Goal: Task Accomplishment & Management: Use online tool/utility

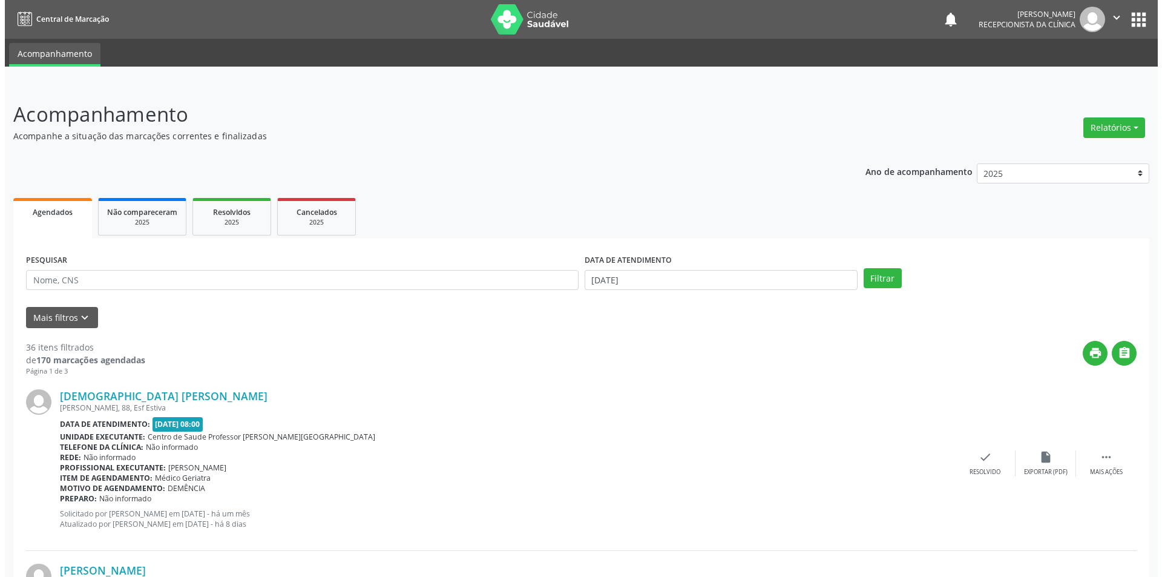
scroll to position [182, 0]
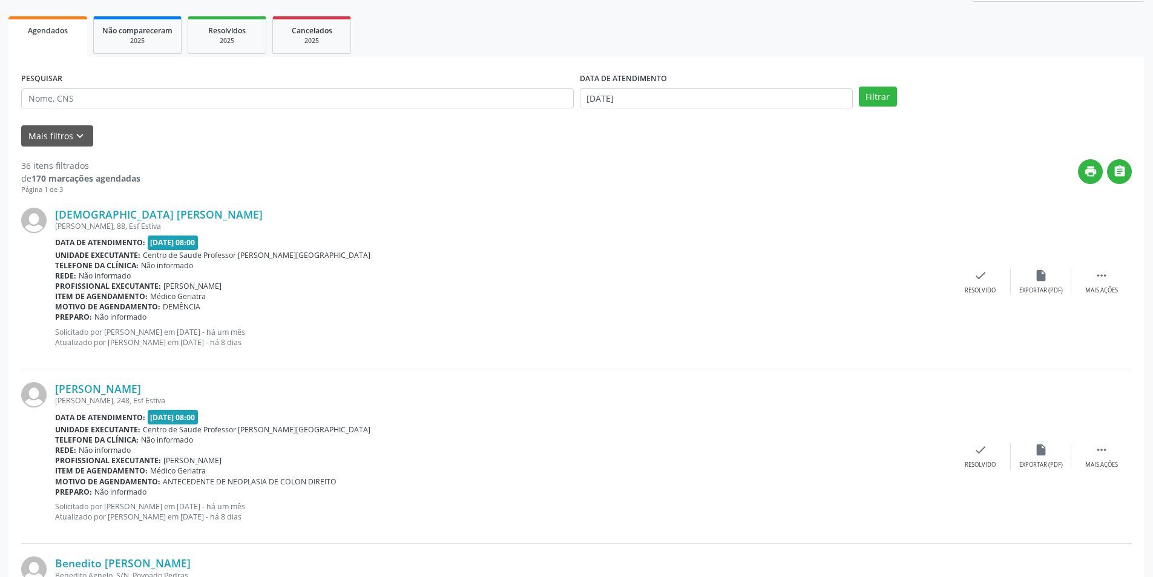
click at [1045, 299] on div "[DEMOGRAPHIC_DATA] [PERSON_NAME] [PERSON_NAME][STREET_ADDRESS] Estiva Data de a…" at bounding box center [576, 282] width 1111 height 174
click at [1050, 282] on div "insert_drive_file Exportar (PDF)" at bounding box center [1041, 282] width 61 height 26
click at [986, 286] on div "Resolvido" at bounding box center [980, 290] width 31 height 8
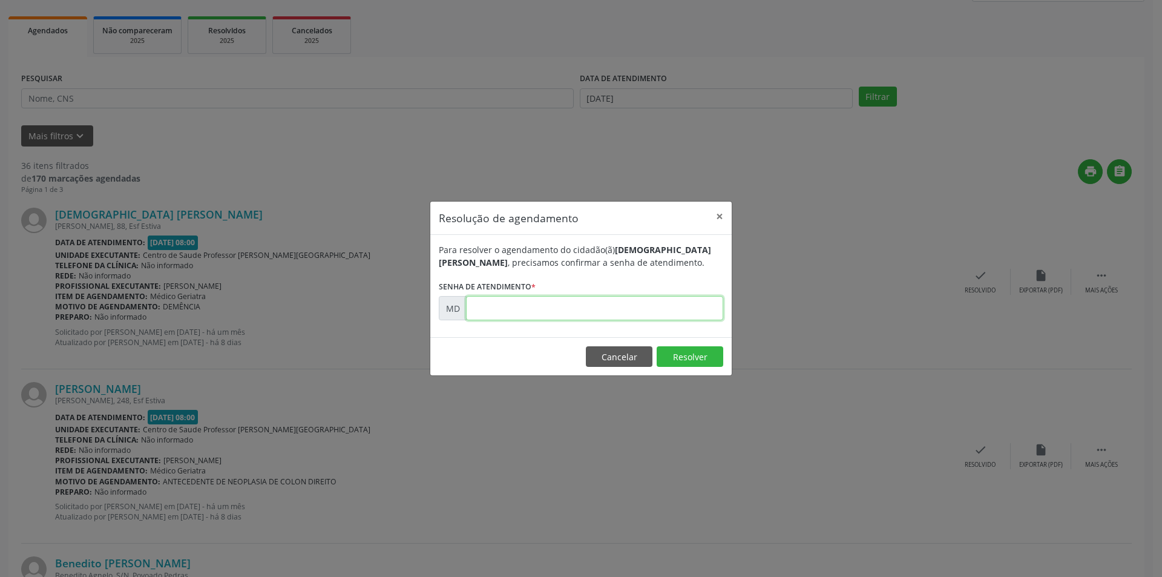
paste input "00003549"
type input "00003549"
click at [687, 358] on button "Resolver" at bounding box center [690, 356] width 67 height 21
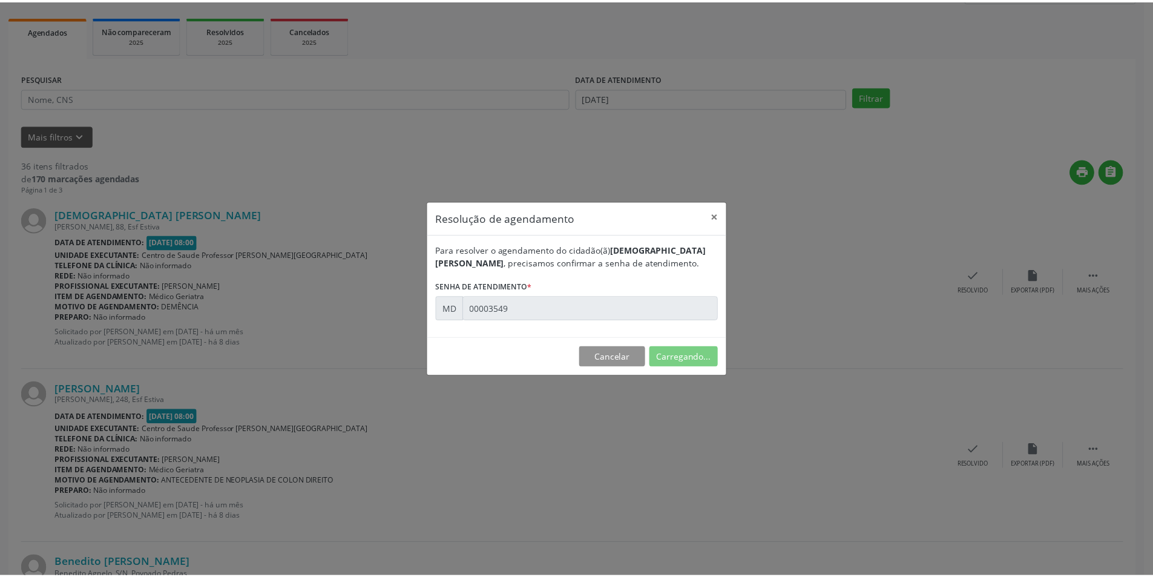
scroll to position [0, 0]
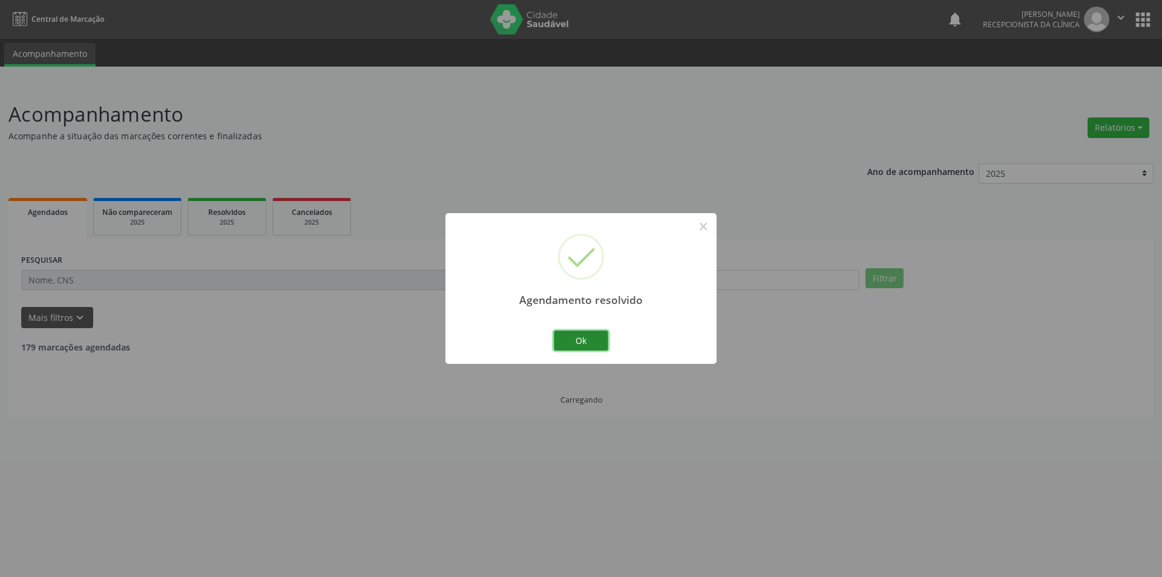
click at [578, 338] on button "Ok" at bounding box center [581, 341] width 54 height 21
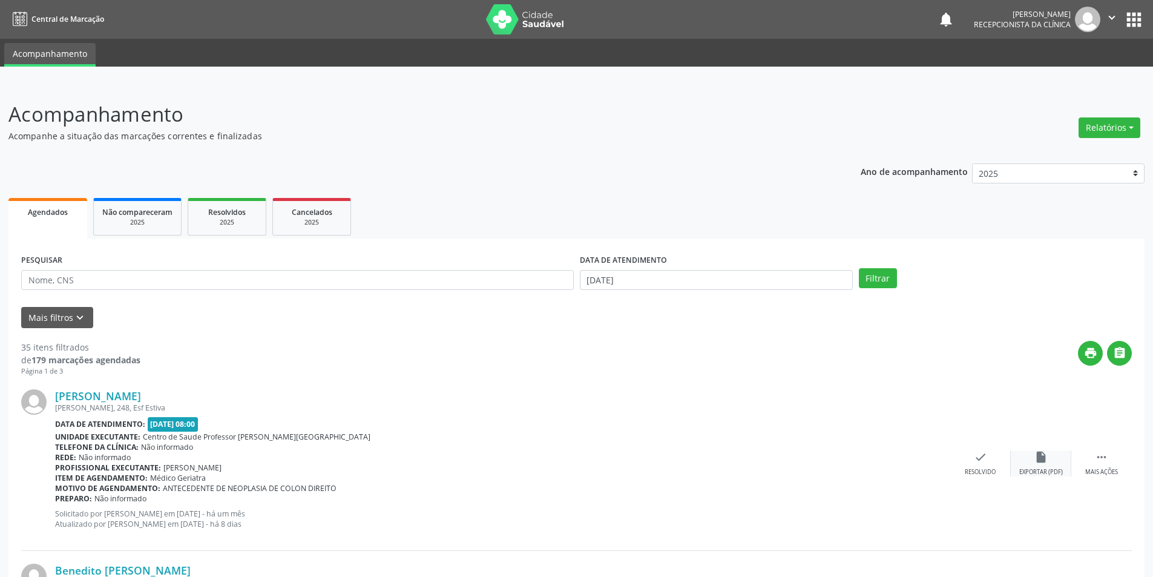
click at [1035, 463] on icon "insert_drive_file" at bounding box center [1041, 456] width 13 height 13
click at [978, 473] on div "Resolvido" at bounding box center [980, 472] width 31 height 8
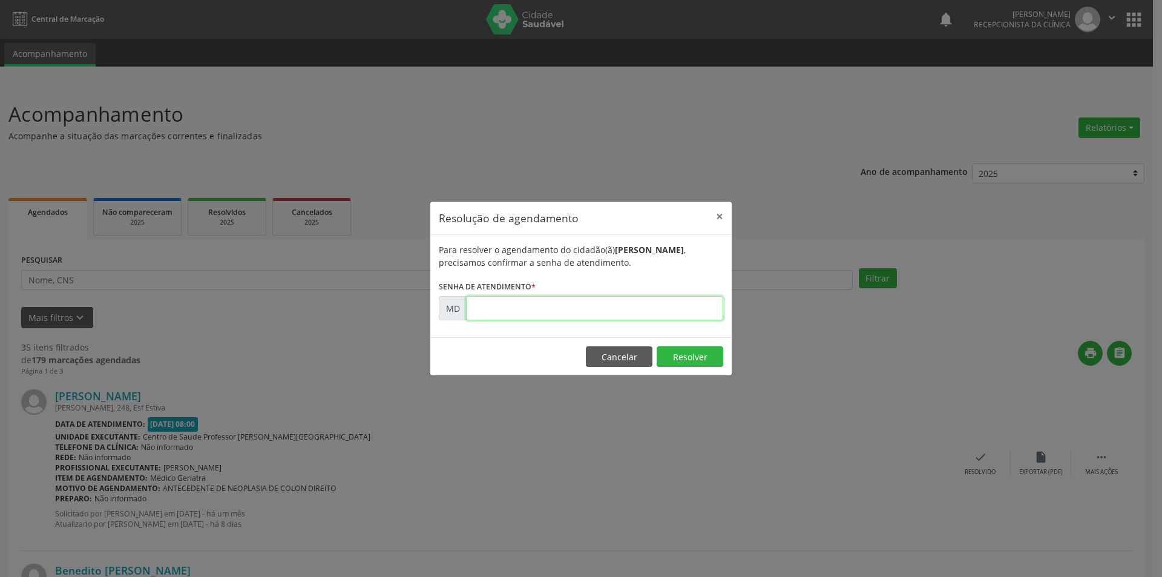
paste input "00003800"
type input "00003800"
click at [692, 349] on button "Resolver" at bounding box center [690, 356] width 67 height 21
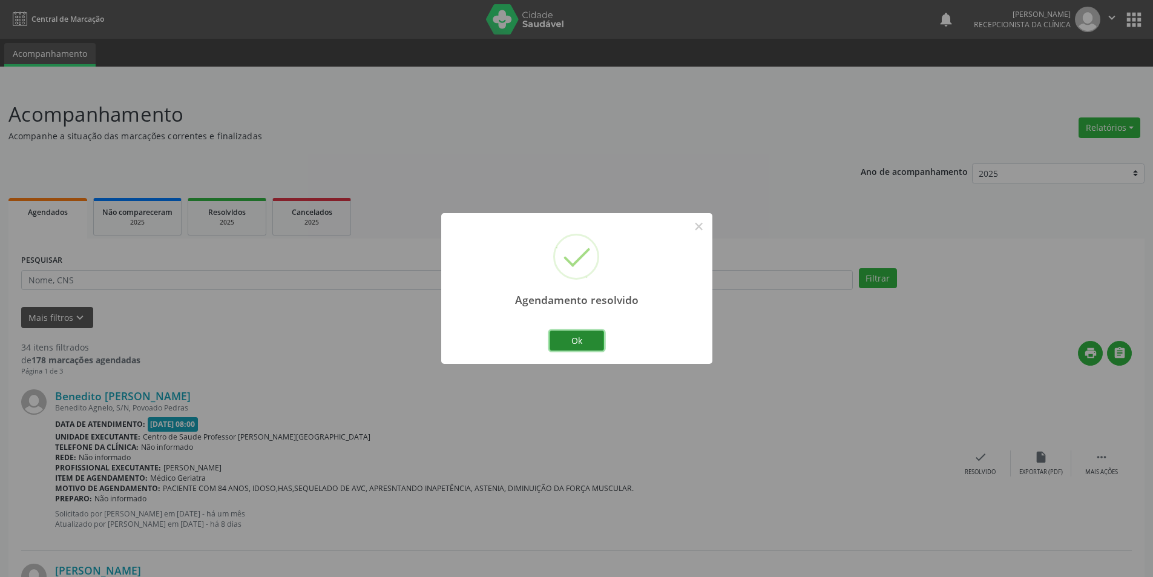
click at [586, 337] on button "Ok" at bounding box center [577, 341] width 54 height 21
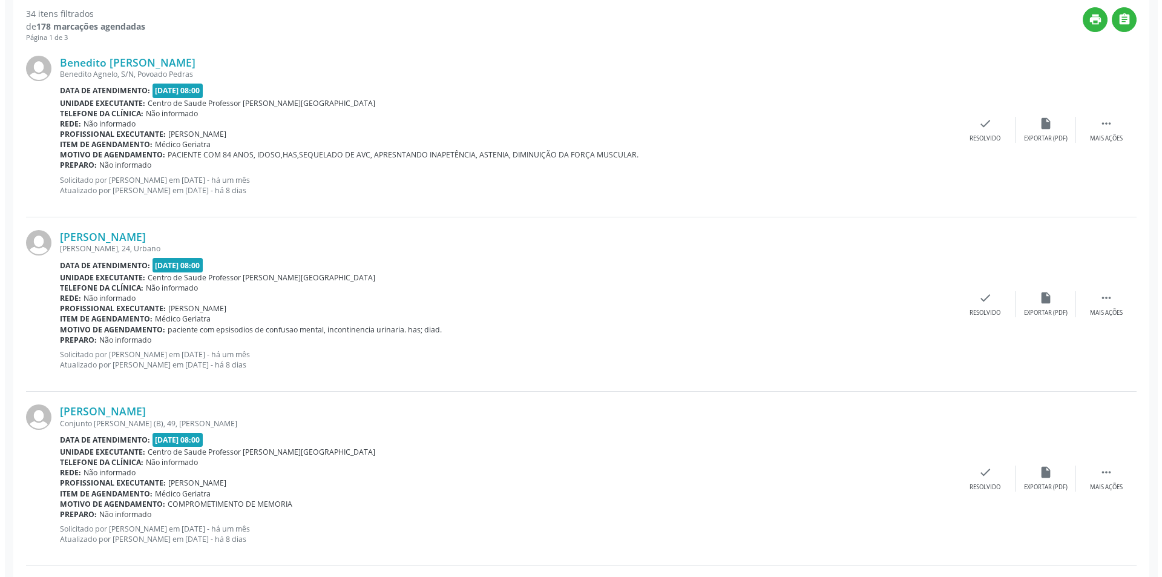
scroll to position [424, 0]
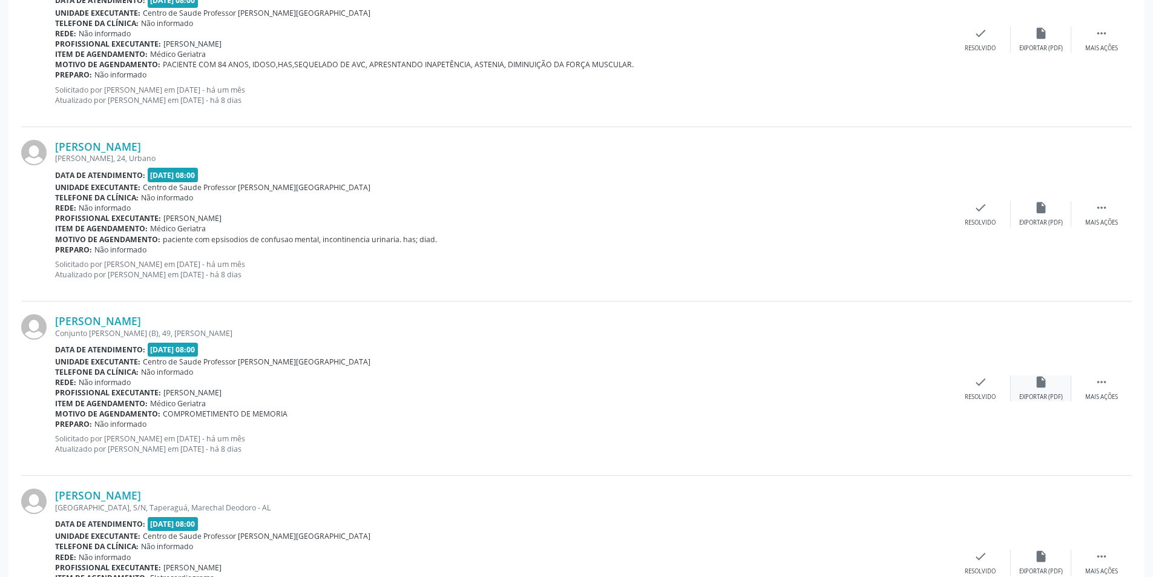
click at [1038, 397] on div "Exportar (PDF)" at bounding box center [1041, 397] width 44 height 8
click at [1042, 389] on div "insert_drive_file Exportar (PDF)" at bounding box center [1041, 388] width 61 height 26
click at [967, 390] on div "check Resolvido" at bounding box center [980, 388] width 61 height 26
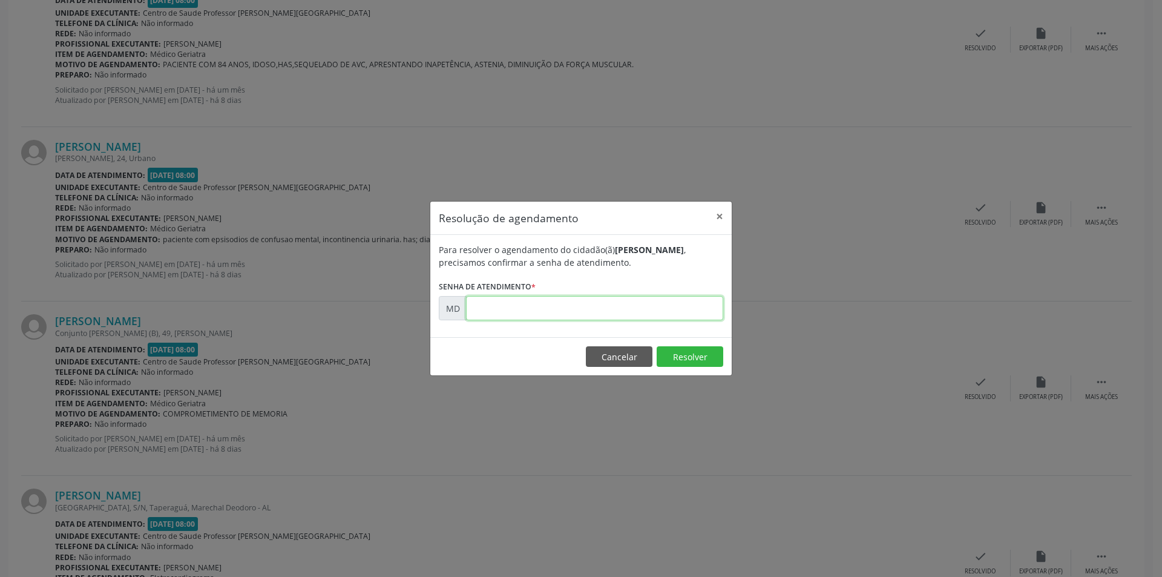
paste input "00004194"
type input "00004194"
click at [679, 355] on button "Resolver" at bounding box center [690, 356] width 67 height 21
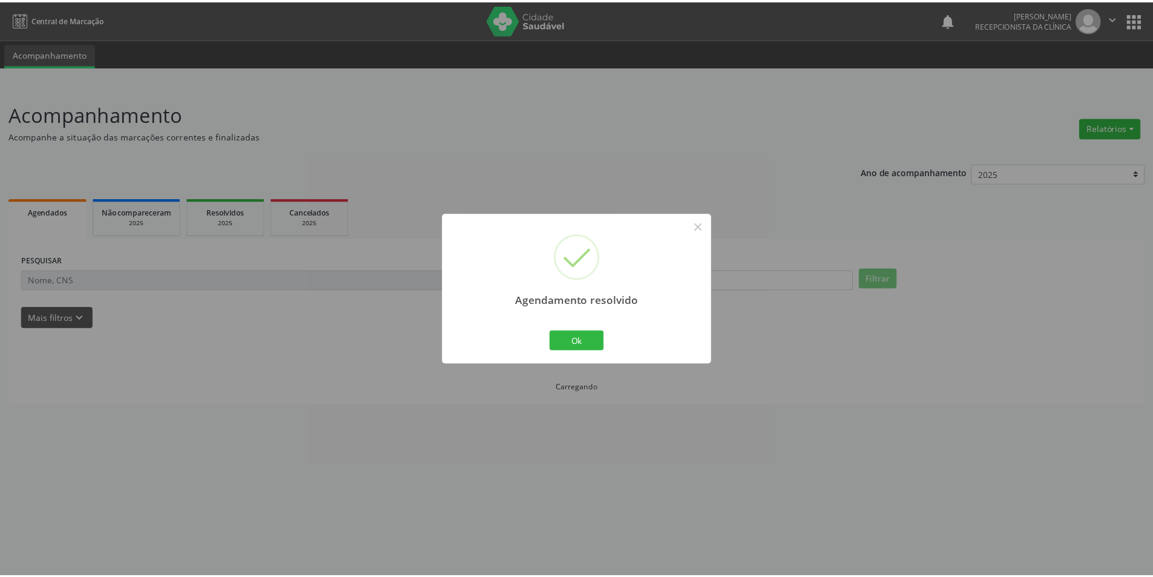
scroll to position [0, 0]
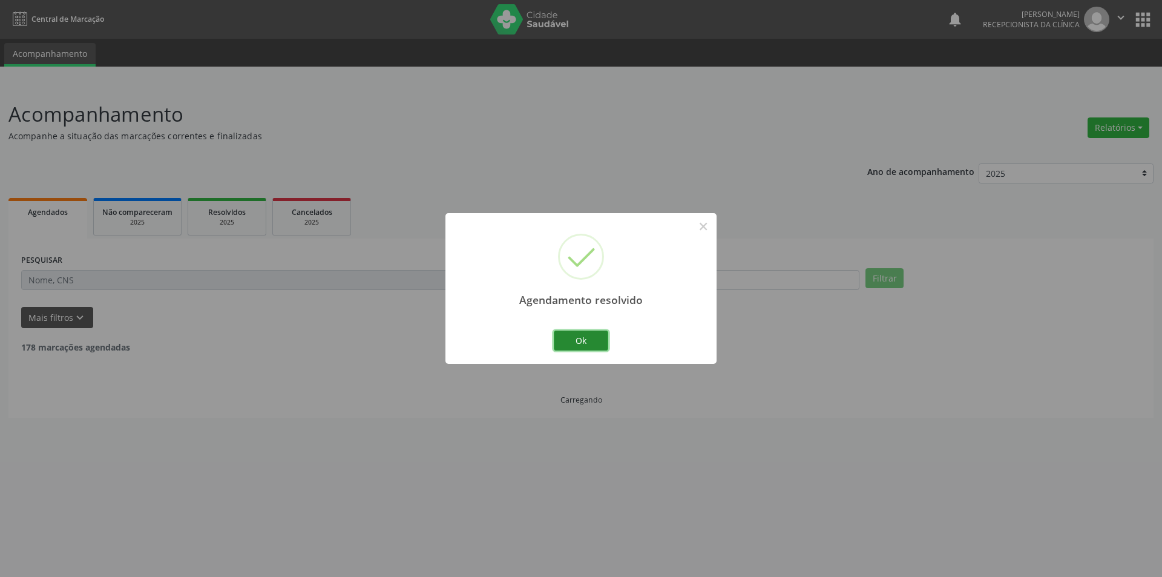
click at [589, 341] on button "Ok" at bounding box center [581, 341] width 54 height 21
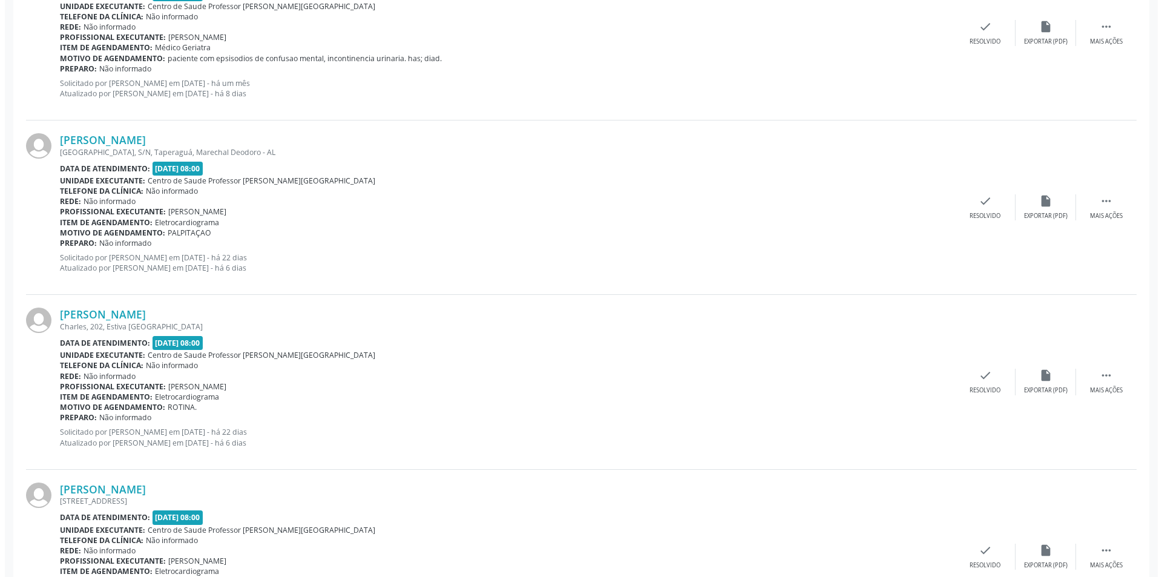
scroll to position [605, 0]
click at [1045, 212] on div "Exportar (PDF)" at bounding box center [1041, 215] width 44 height 8
click at [988, 216] on div "Resolvido" at bounding box center [980, 215] width 31 height 8
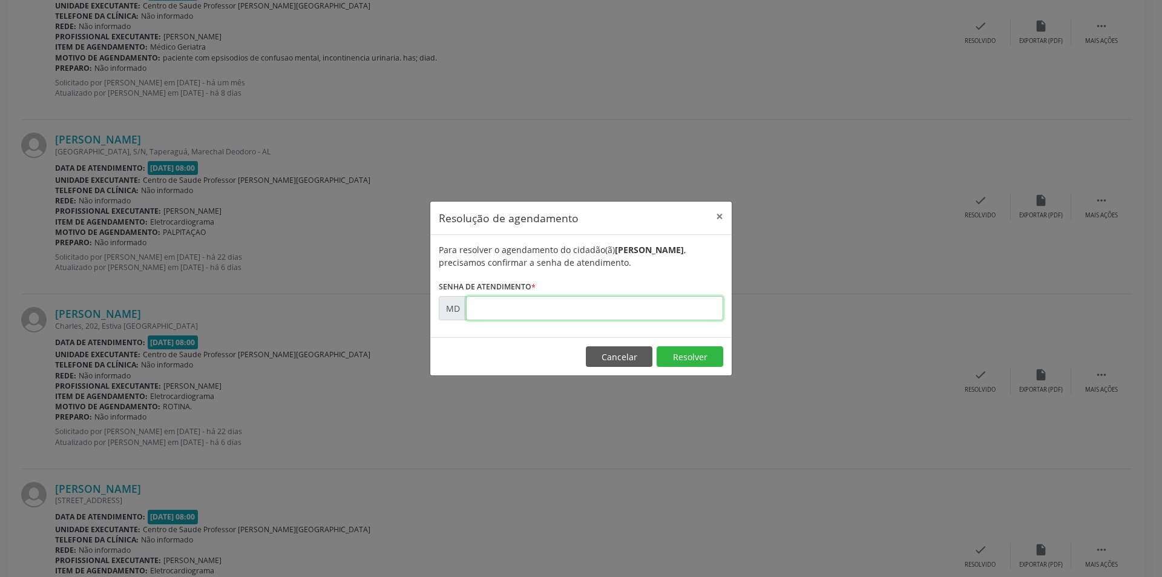
paste input "00004596"
type input "00004596"
click at [697, 351] on button "Resolver" at bounding box center [690, 356] width 67 height 21
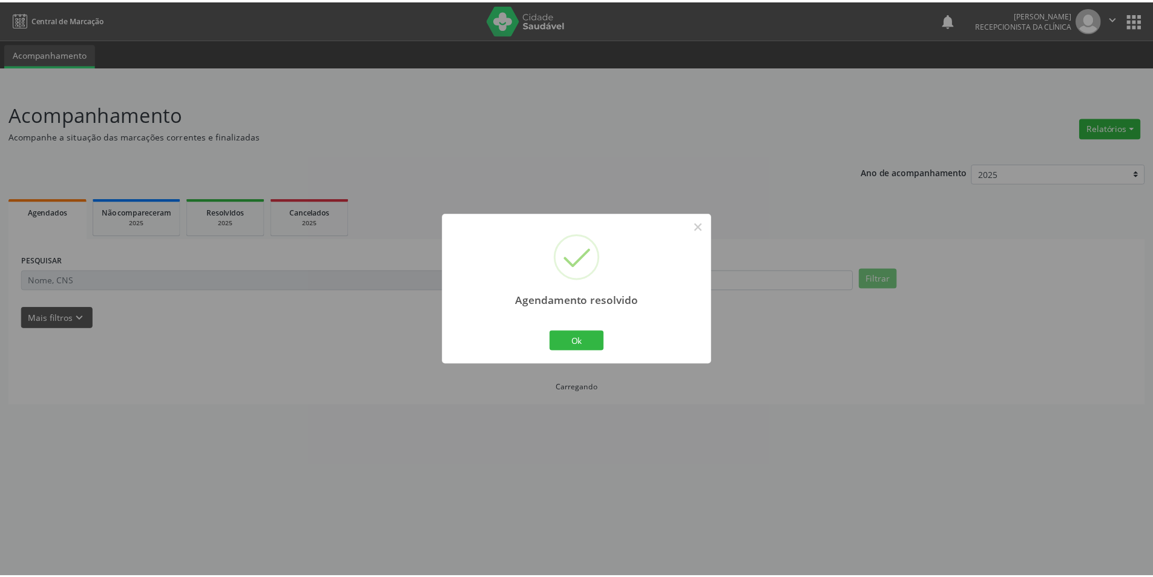
scroll to position [0, 0]
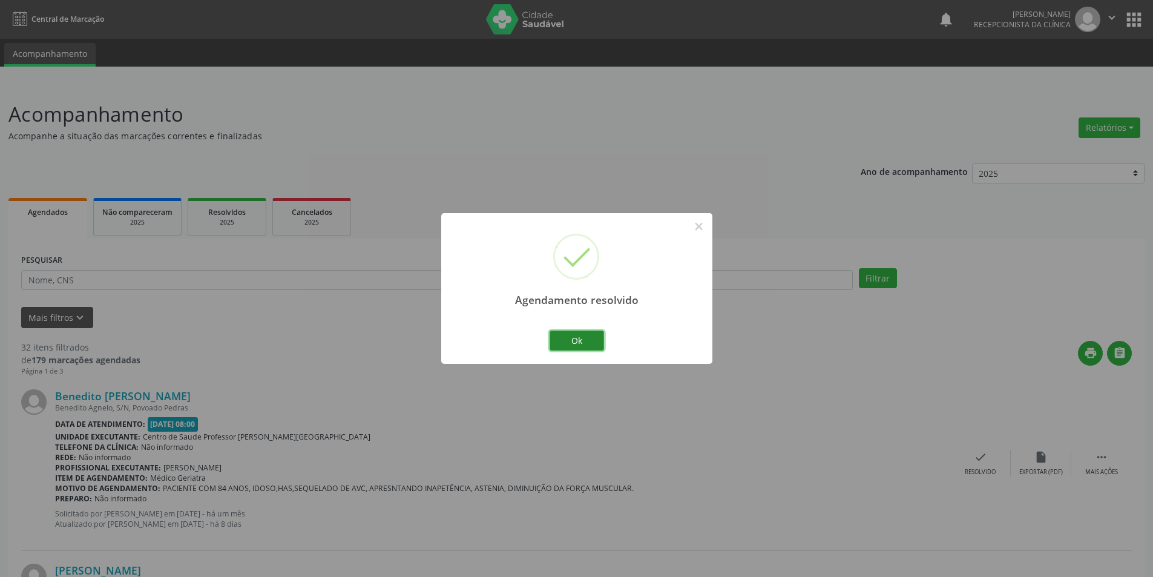
click at [582, 347] on button "Ok" at bounding box center [577, 341] width 54 height 21
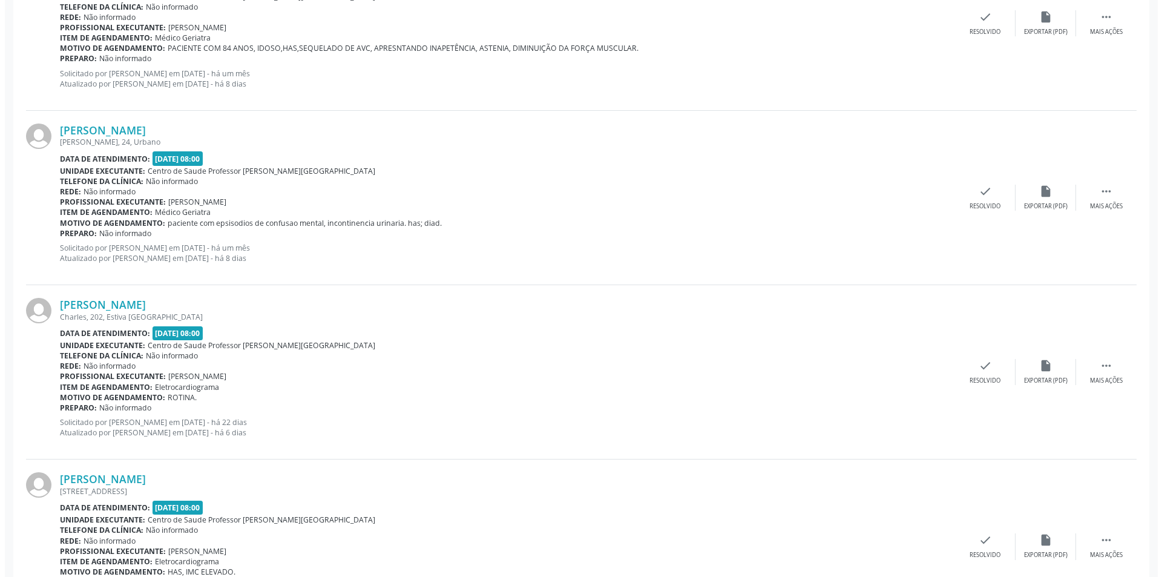
scroll to position [484, 0]
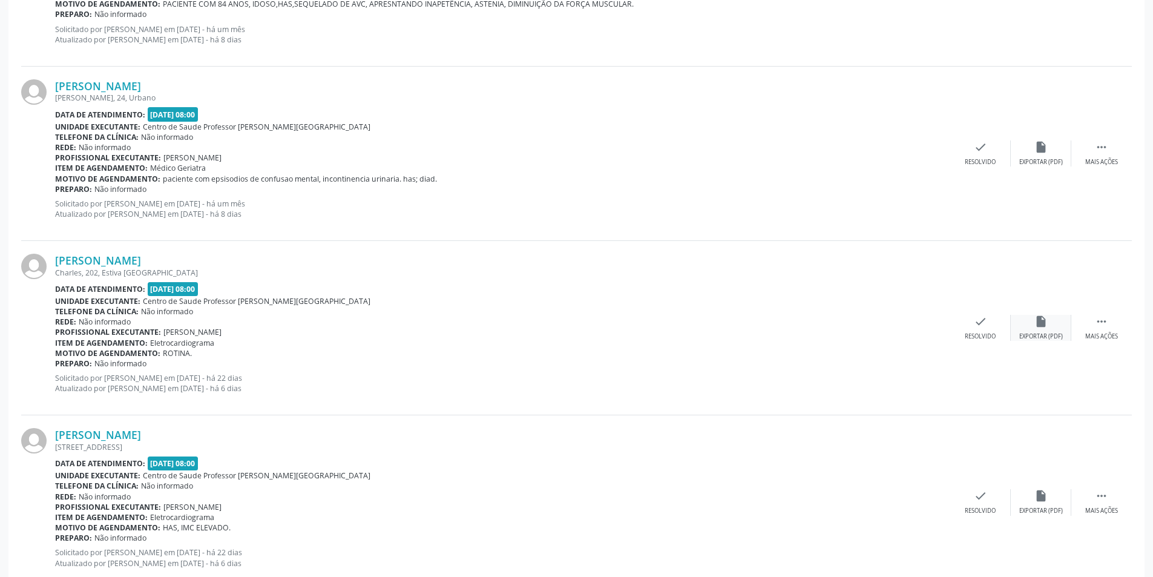
click at [1031, 319] on div "insert_drive_file Exportar (PDF)" at bounding box center [1041, 328] width 61 height 26
click at [983, 334] on div "Resolvido" at bounding box center [980, 336] width 31 height 8
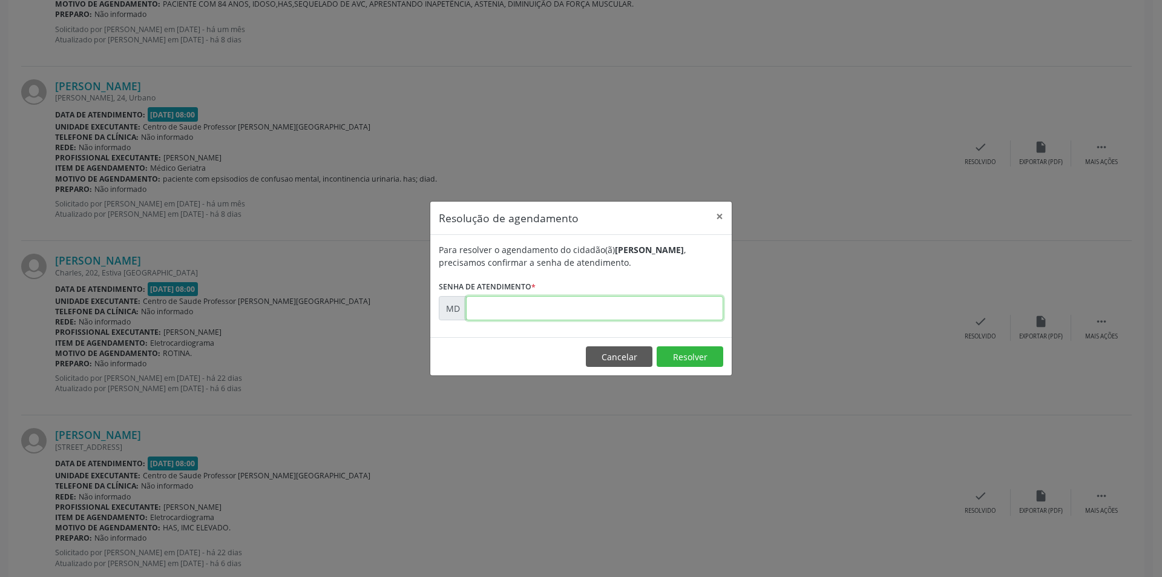
paste input "00004628"
type input "00004628"
click at [681, 354] on button "Resolver" at bounding box center [690, 356] width 67 height 21
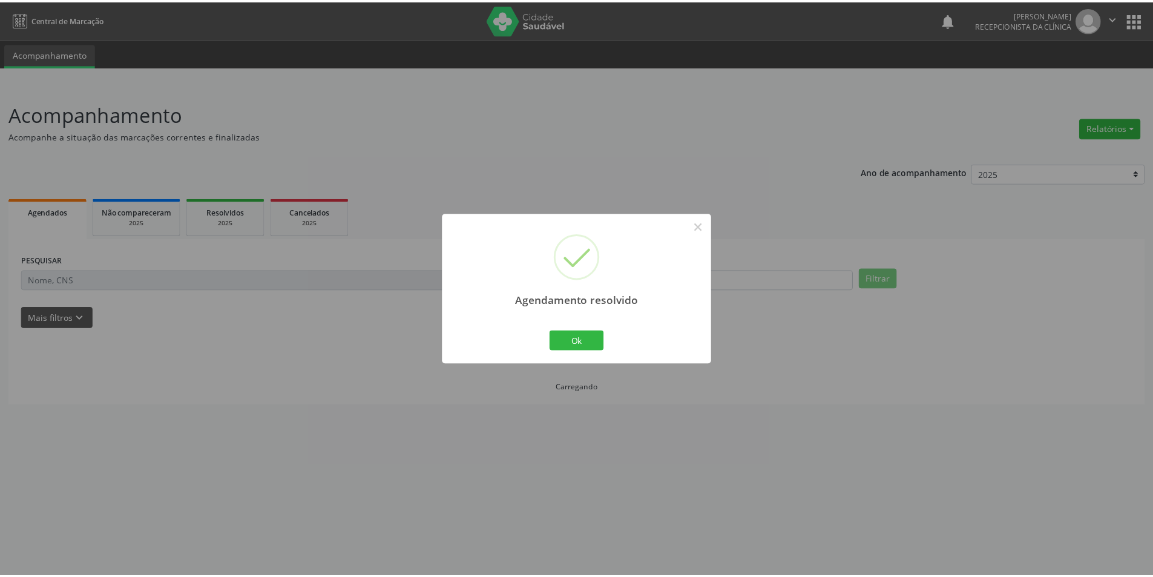
scroll to position [0, 0]
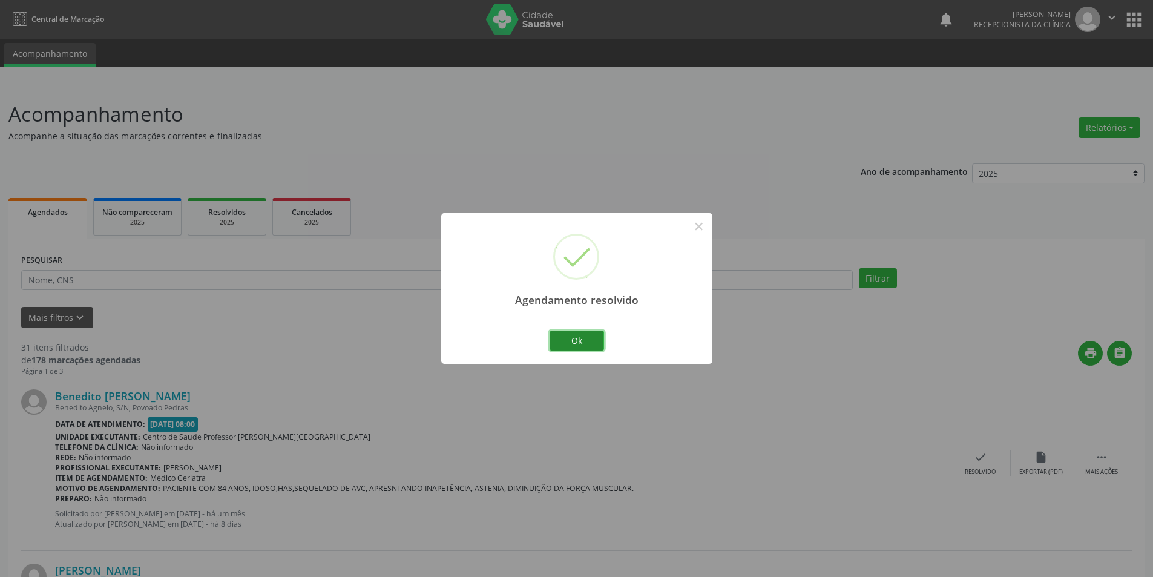
click at [576, 343] on button "Ok" at bounding box center [577, 341] width 54 height 21
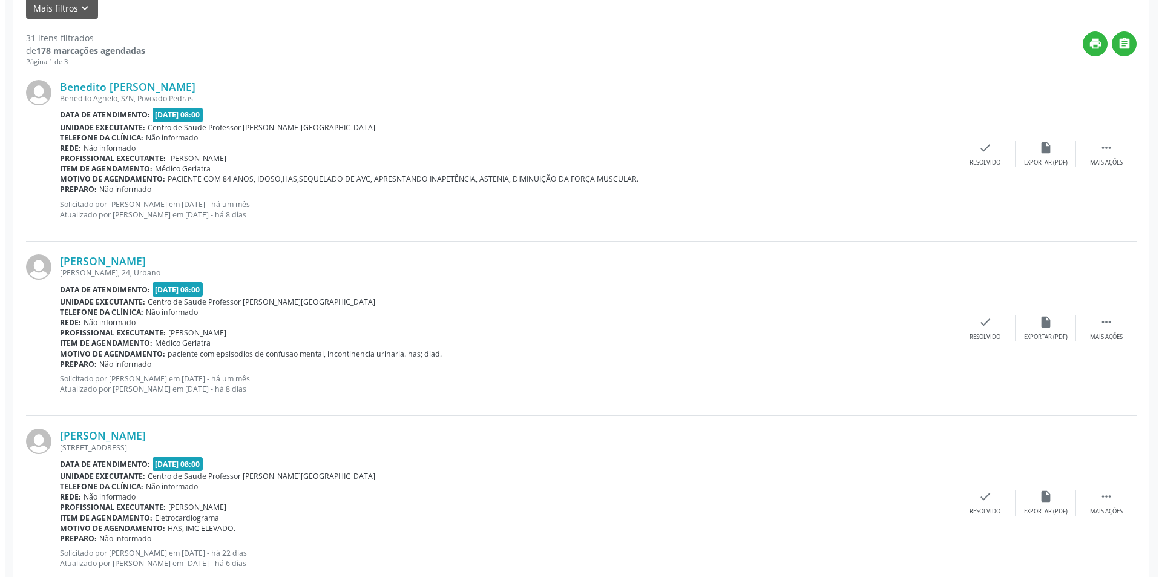
scroll to position [484, 0]
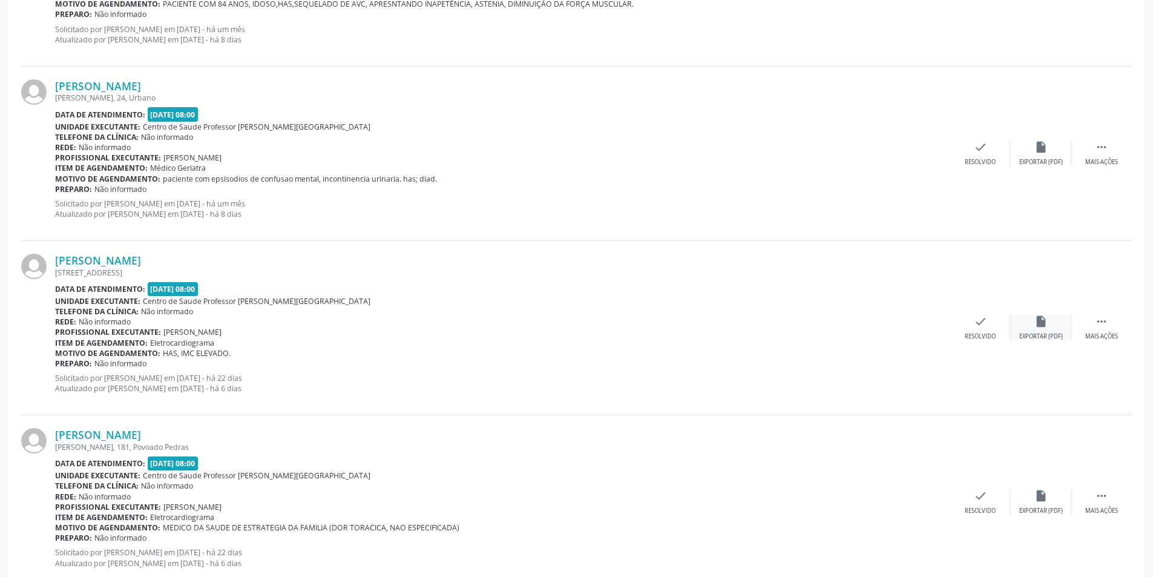
click at [1051, 328] on div "insert_drive_file Exportar (PDF)" at bounding box center [1041, 328] width 61 height 26
click at [980, 335] on div "Resolvido" at bounding box center [980, 336] width 31 height 8
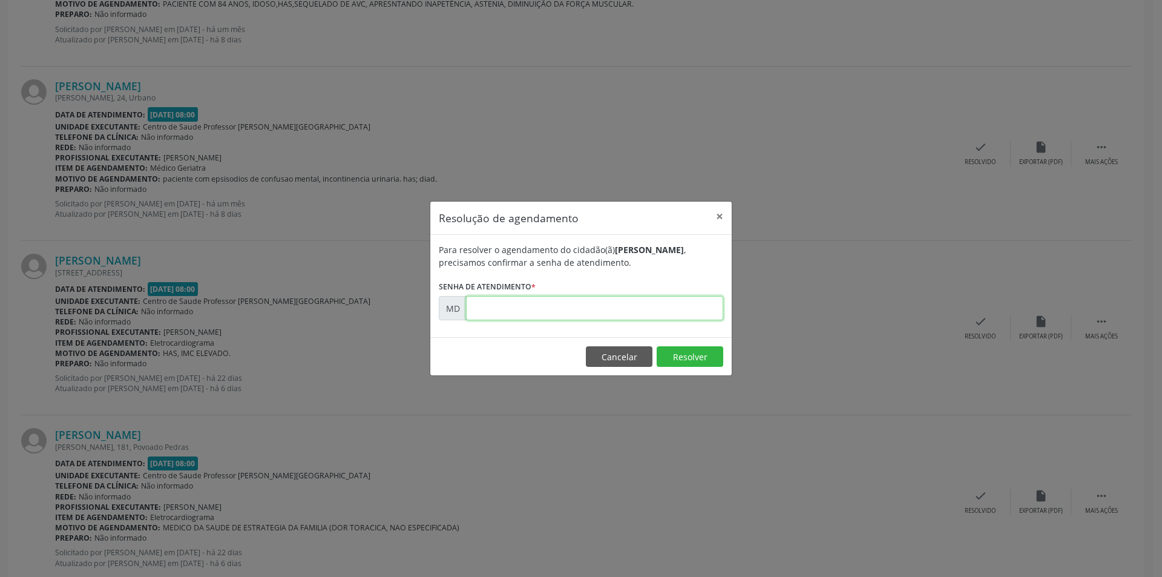
paste input "00004636"
type input "00004636"
click at [680, 359] on button "Resolver" at bounding box center [690, 356] width 67 height 21
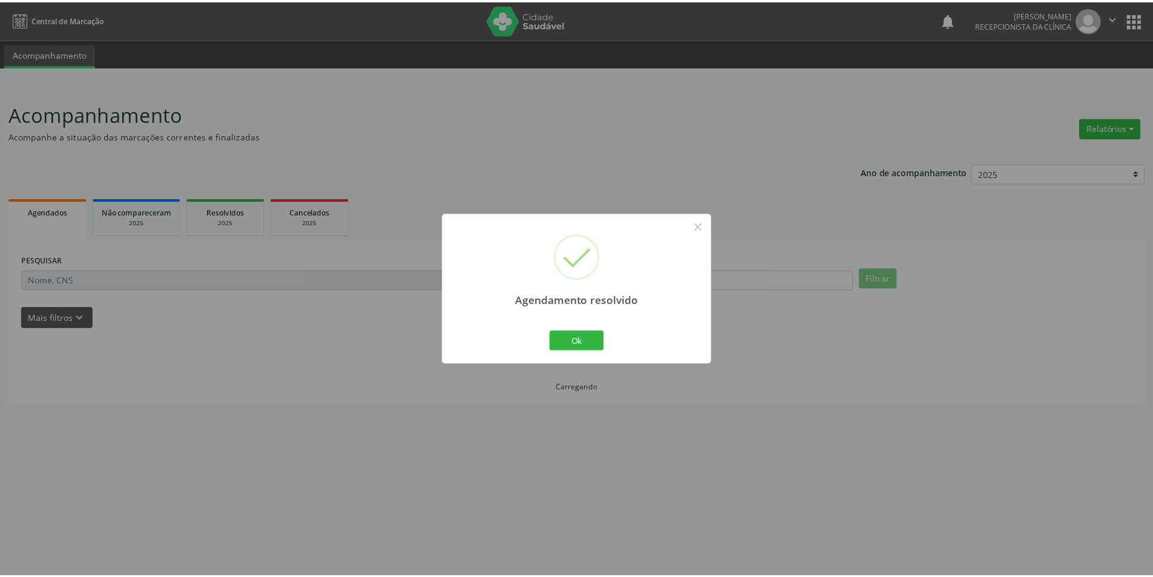
scroll to position [0, 0]
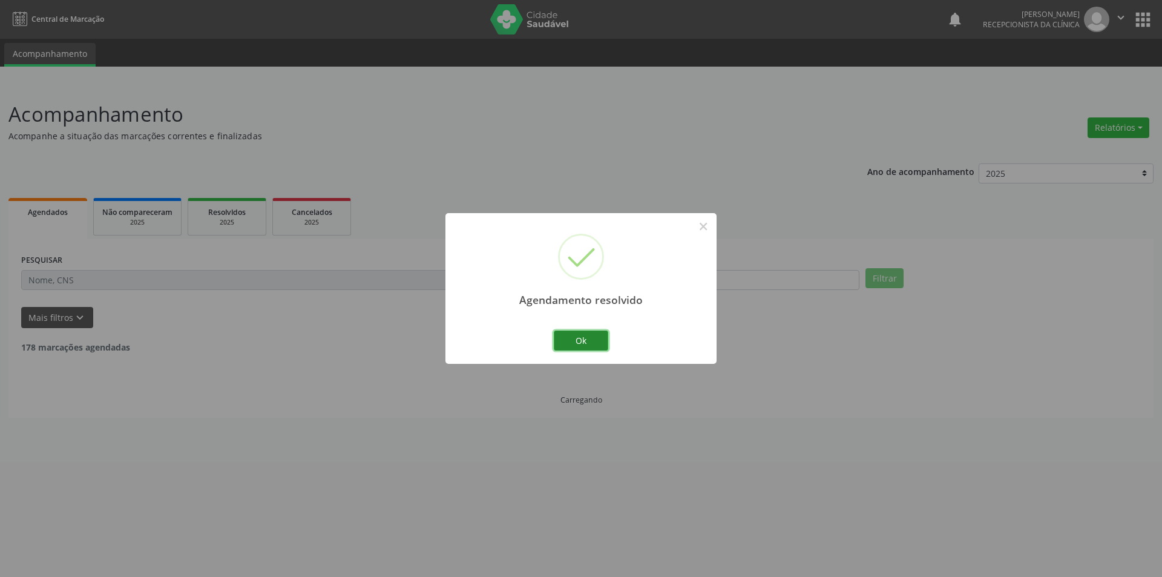
click at [592, 340] on button "Ok" at bounding box center [581, 341] width 54 height 21
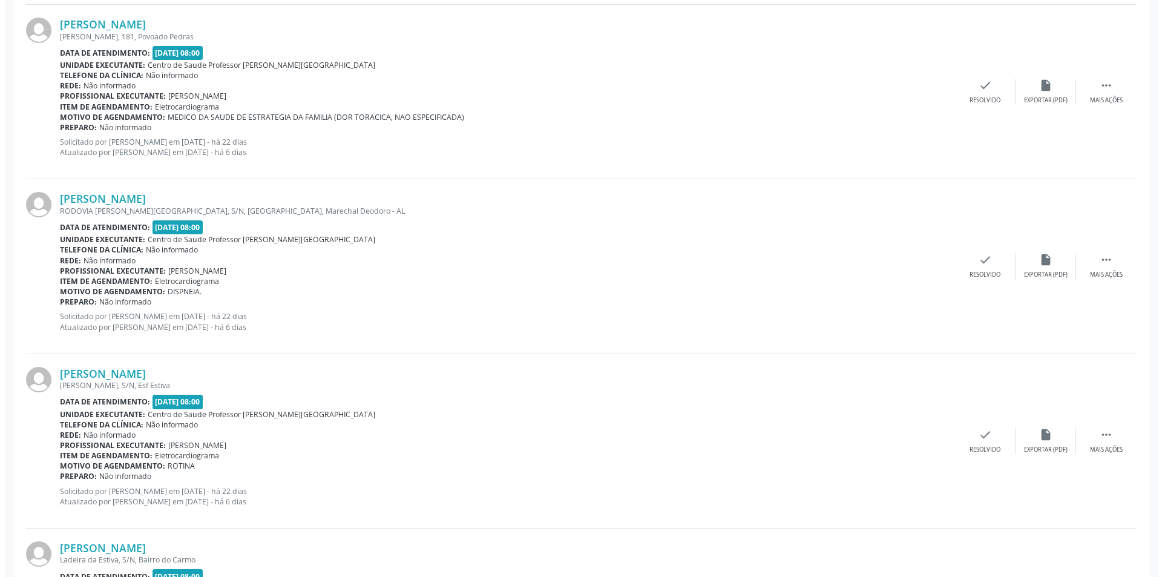
scroll to position [726, 0]
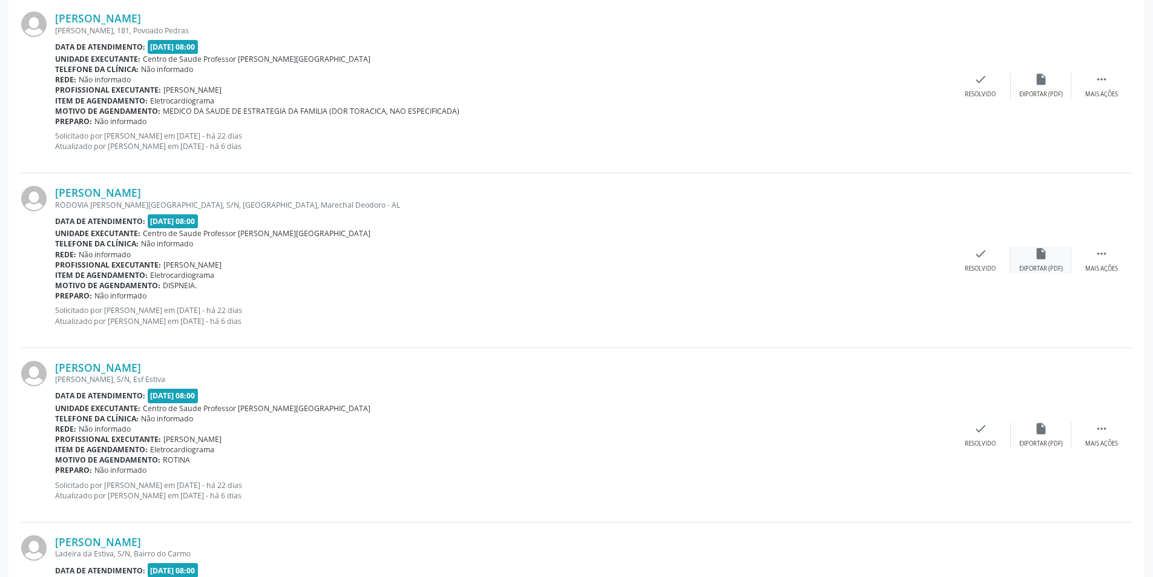
click at [1044, 255] on icon "insert_drive_file" at bounding box center [1041, 253] width 13 height 13
click at [987, 263] on div "check Resolvido" at bounding box center [980, 260] width 61 height 26
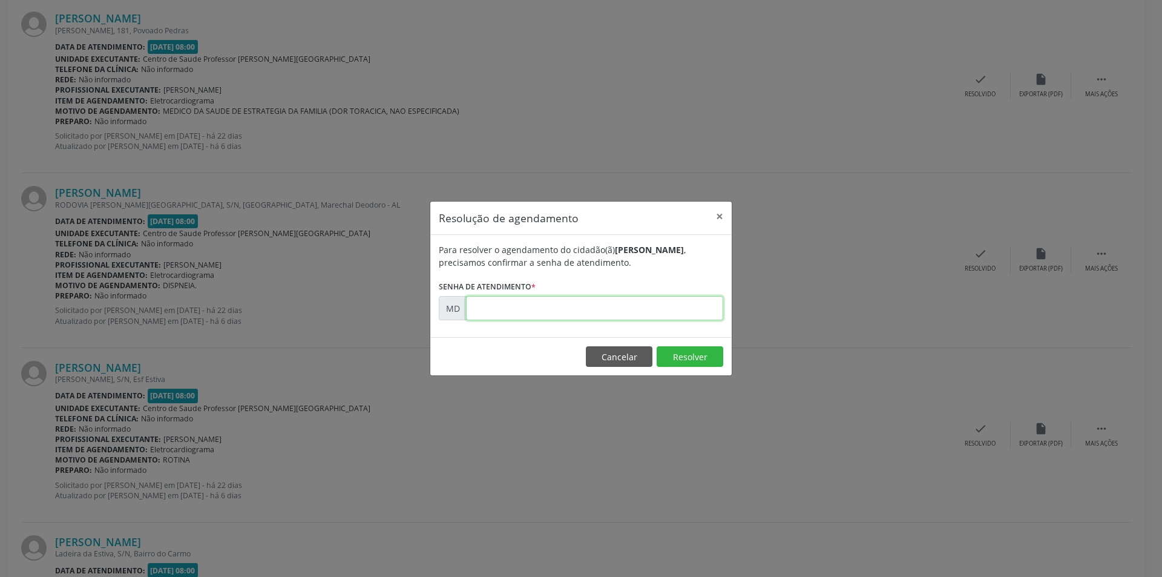
paste input "00004702"
type input "00004702"
click at [667, 347] on button "Resolver" at bounding box center [690, 356] width 67 height 21
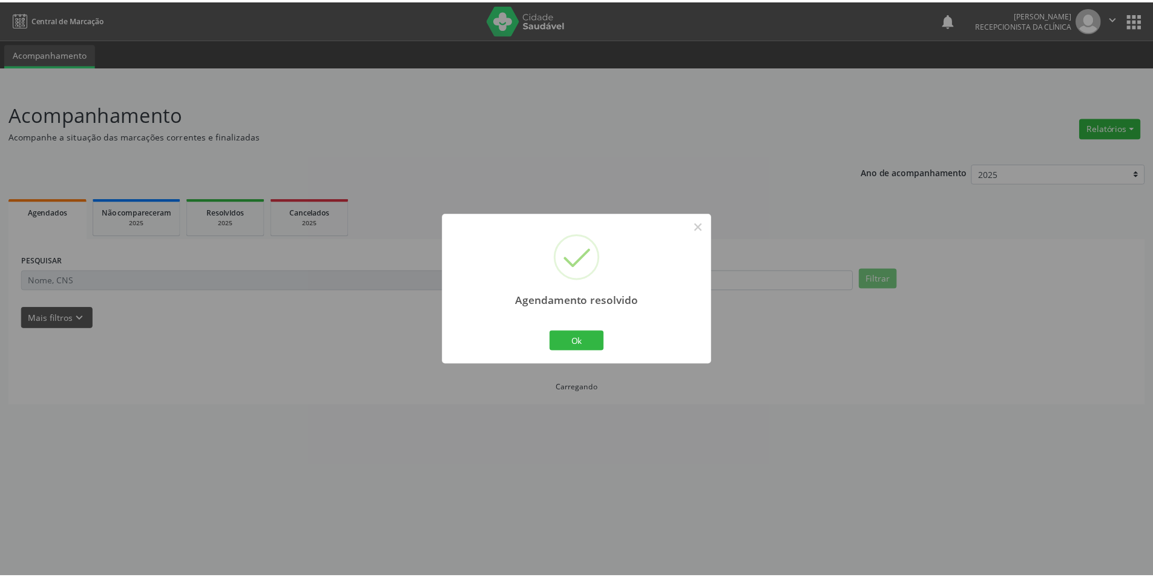
scroll to position [0, 0]
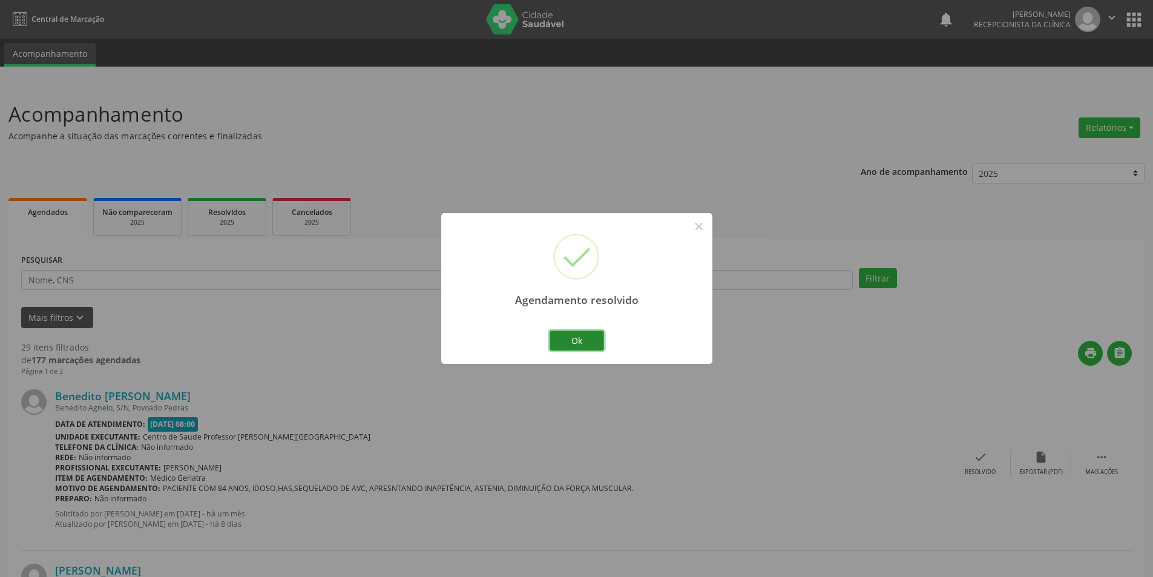
click at [586, 345] on button "Ok" at bounding box center [577, 341] width 54 height 21
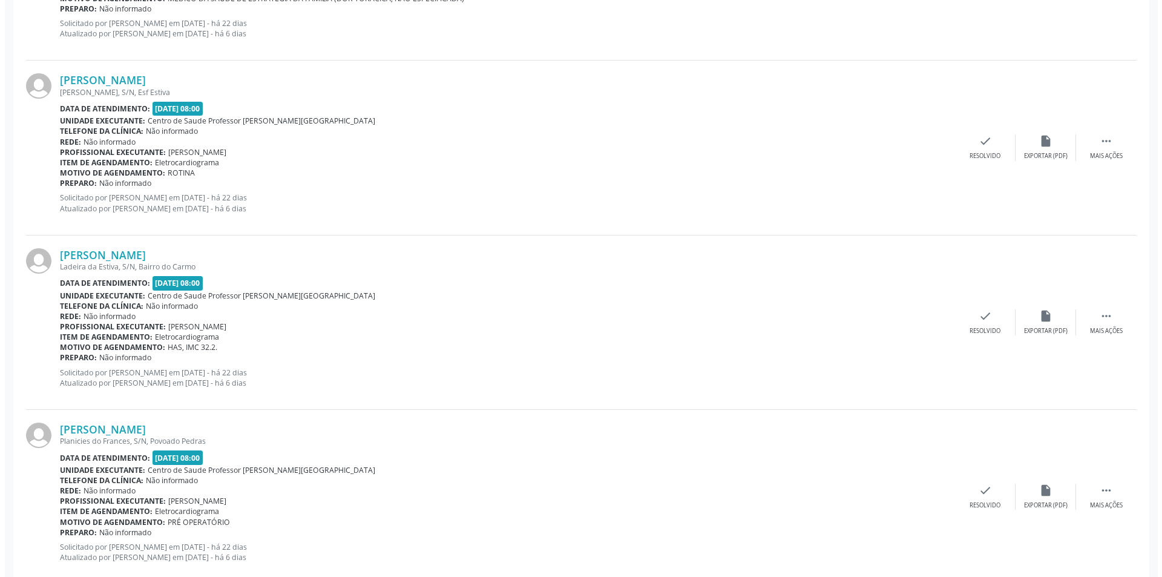
scroll to position [848, 0]
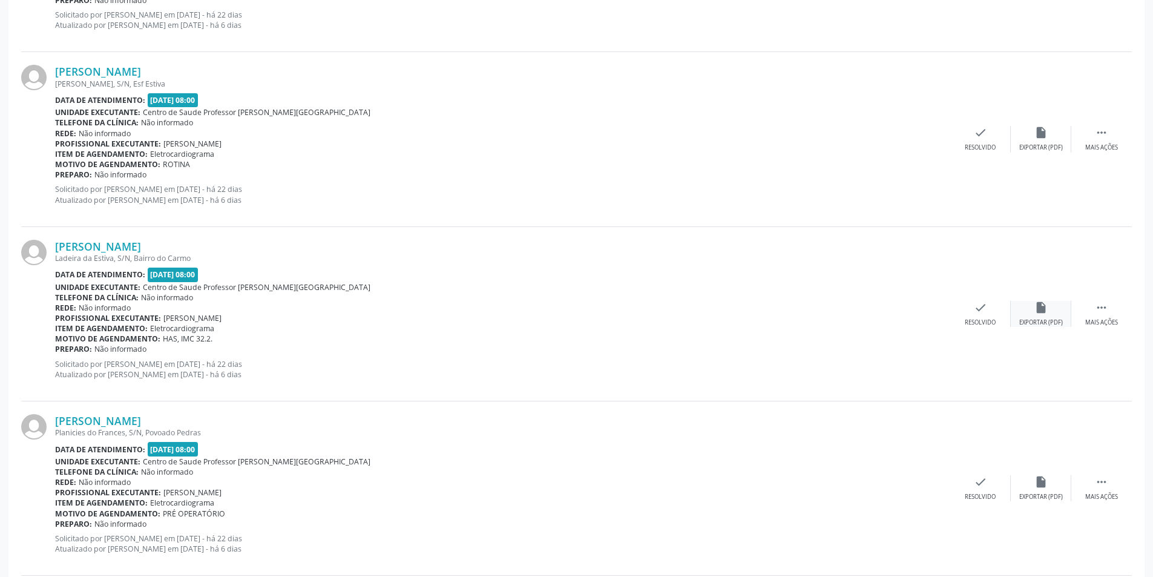
click at [1033, 311] on div "insert_drive_file Exportar (PDF)" at bounding box center [1041, 314] width 61 height 26
click at [978, 314] on icon "check" at bounding box center [980, 307] width 13 height 13
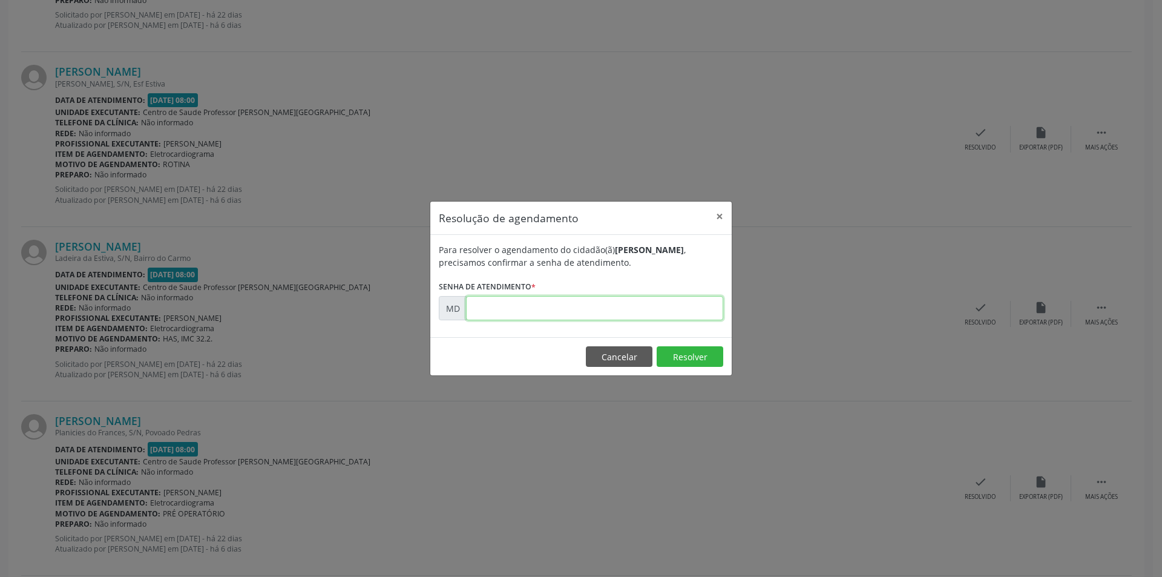
paste input "00004707"
type input "00004707"
click at [690, 357] on button "Resolver" at bounding box center [690, 356] width 67 height 21
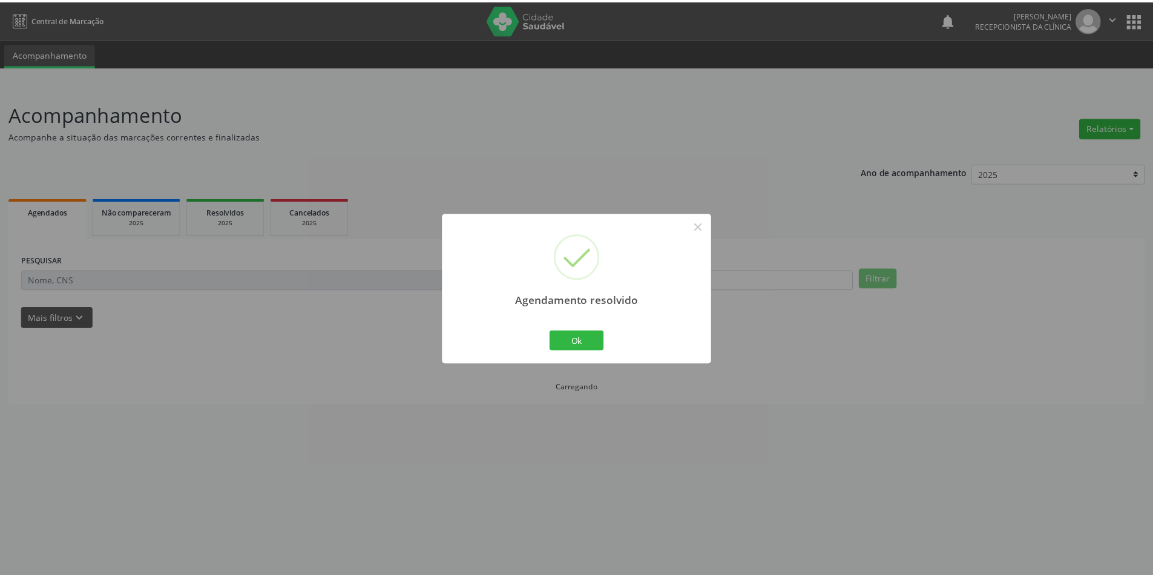
scroll to position [0, 0]
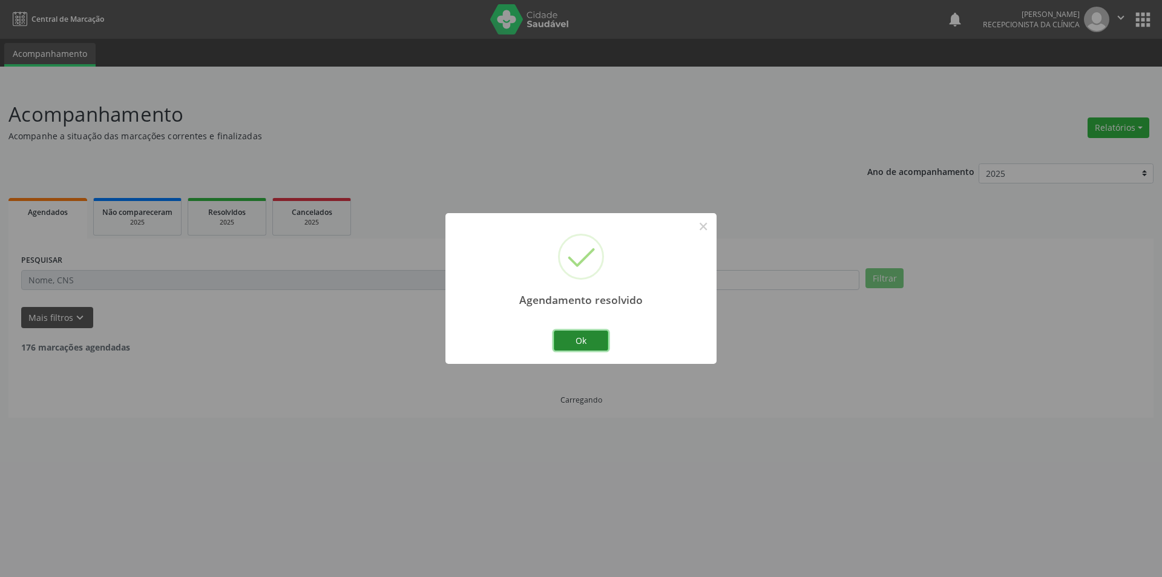
click at [599, 347] on button "Ok" at bounding box center [581, 341] width 54 height 21
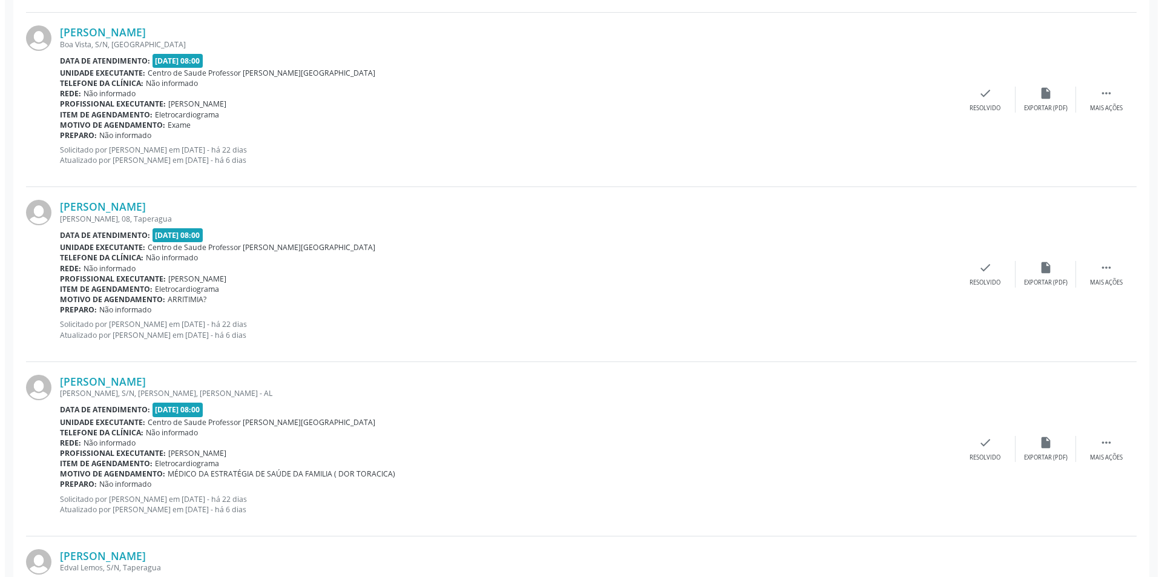
scroll to position [1453, 0]
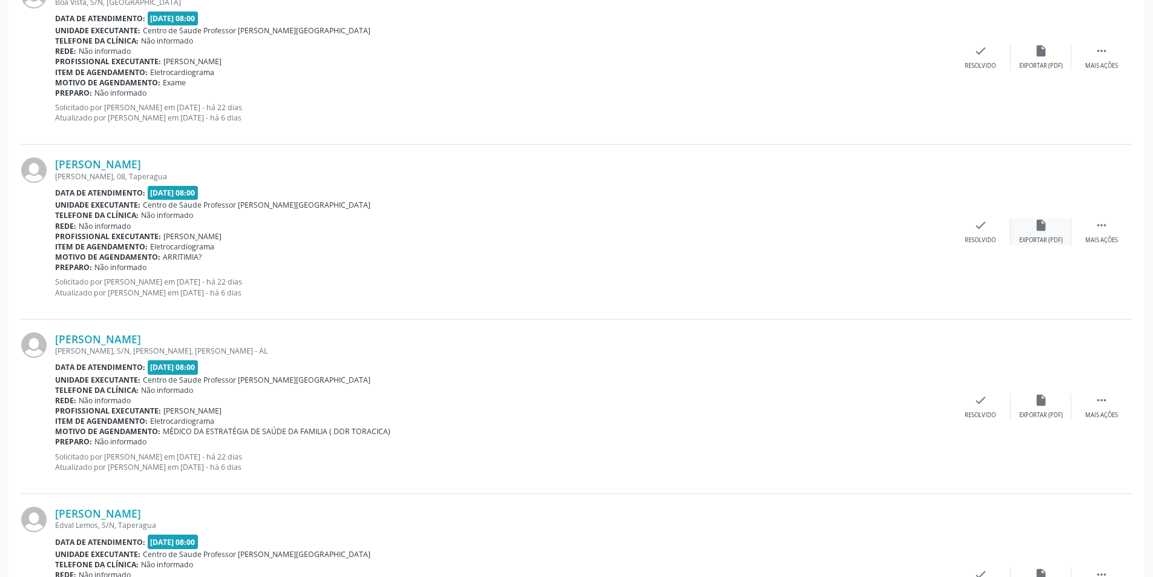
click at [1047, 232] on div "insert_drive_file Exportar (PDF)" at bounding box center [1041, 232] width 61 height 26
click at [973, 239] on div "Resolvido" at bounding box center [980, 240] width 31 height 8
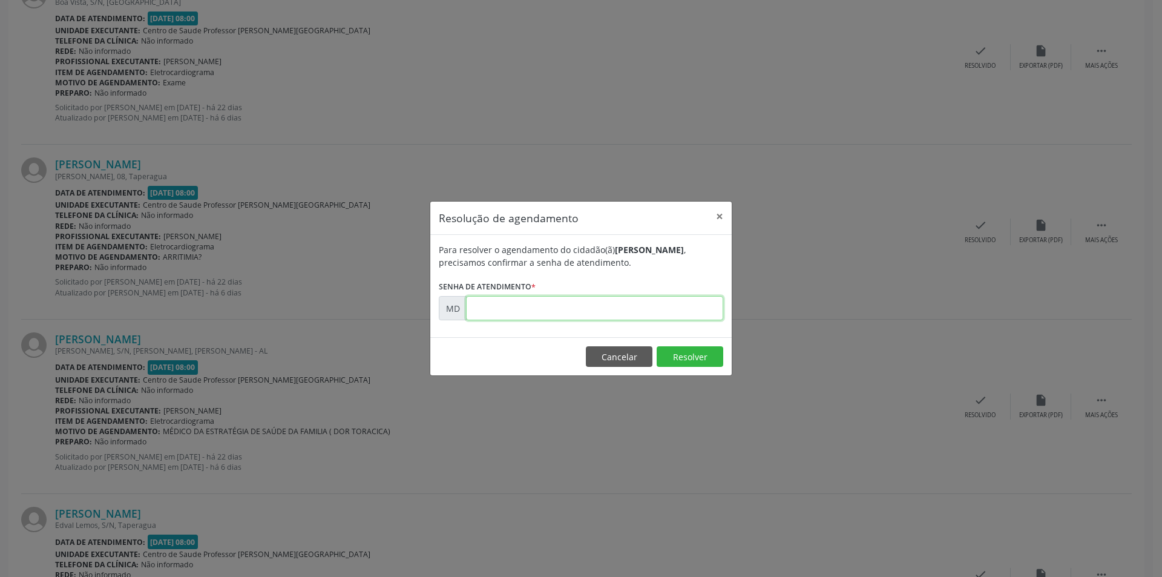
paste input "00004736"
type input "00004736"
click at [678, 358] on button "Resolver" at bounding box center [690, 356] width 67 height 21
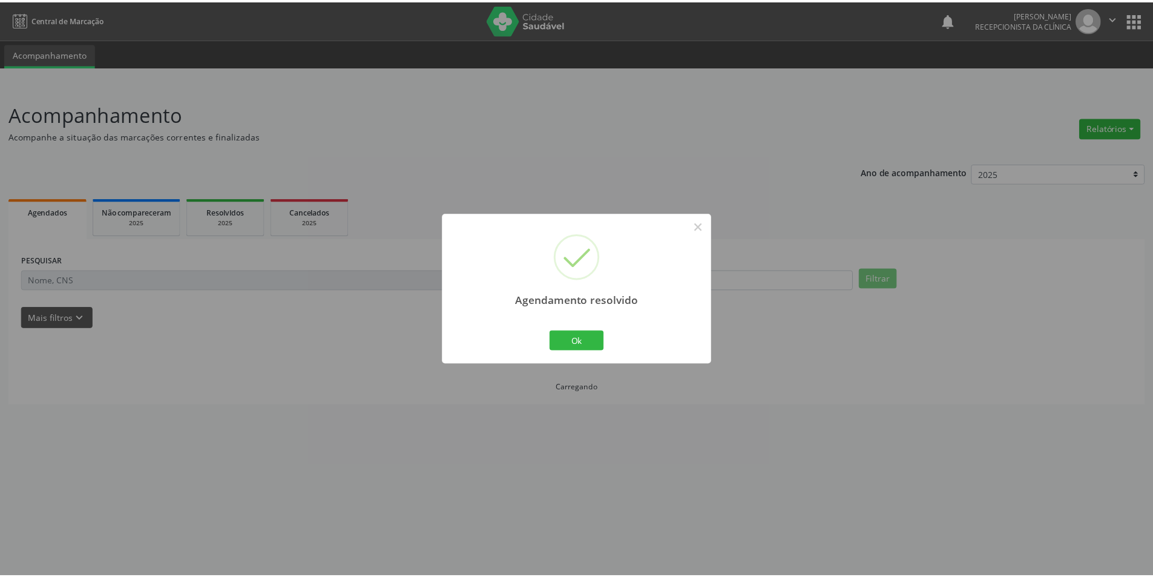
scroll to position [0, 0]
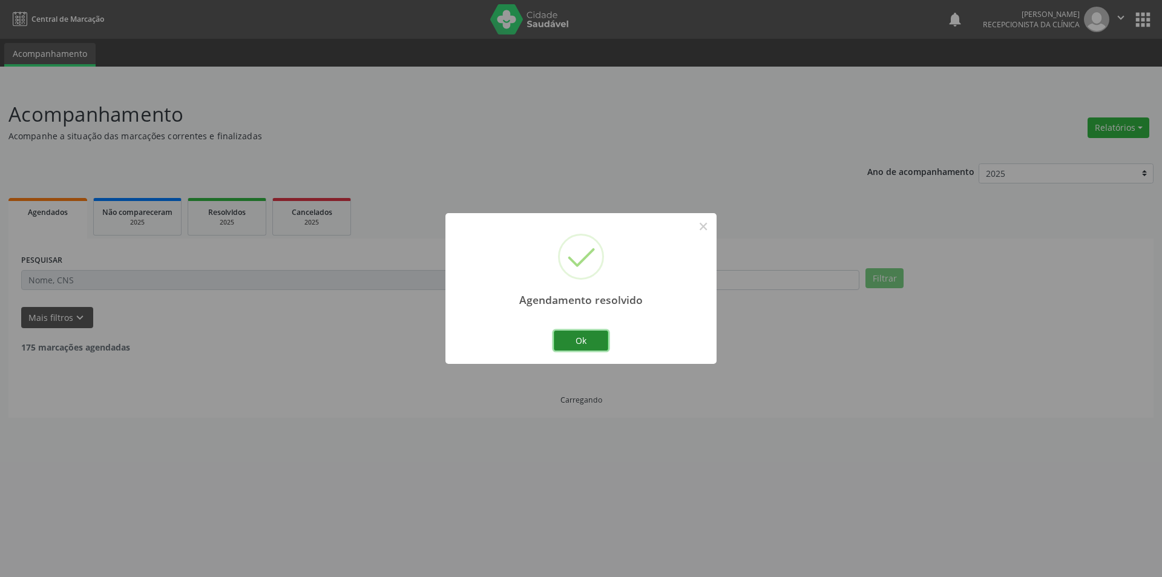
click at [587, 335] on button "Ok" at bounding box center [581, 341] width 54 height 21
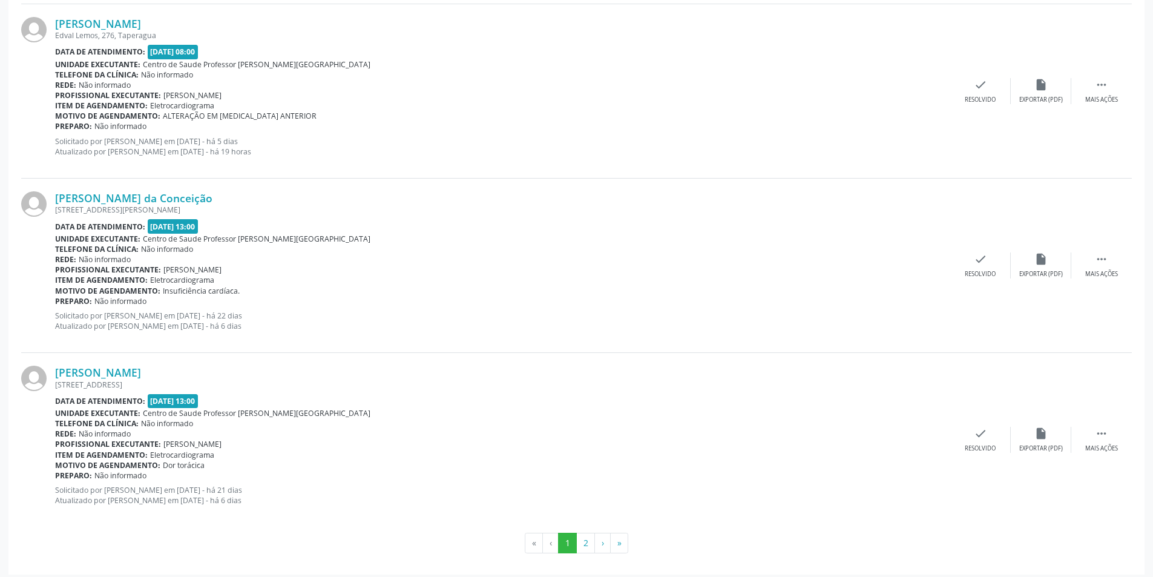
scroll to position [2472, 0]
